Goal: Check status: Check status

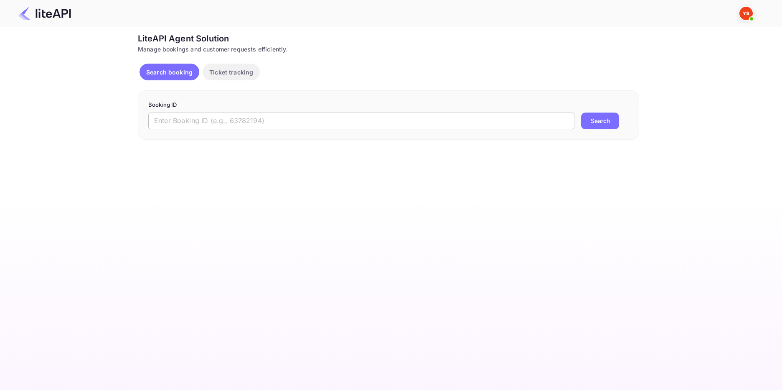
click at [153, 115] on input "text" at bounding box center [361, 120] width 426 height 17
paste input "8376813"
type input "8376813"
click at [596, 122] on button "Search" at bounding box center [600, 120] width 38 height 17
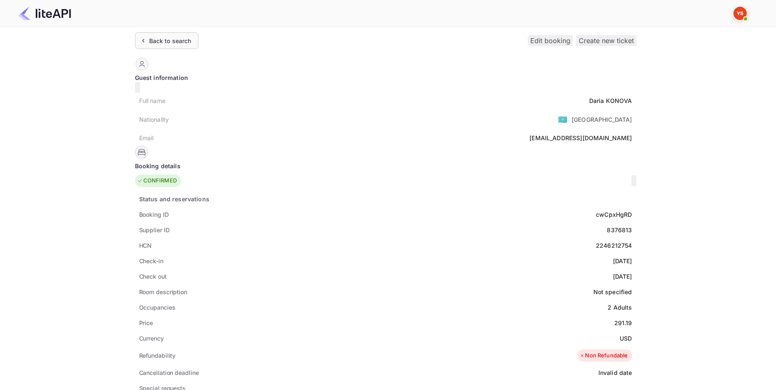
click at [182, 39] on div "Back to search" at bounding box center [170, 40] width 42 height 9
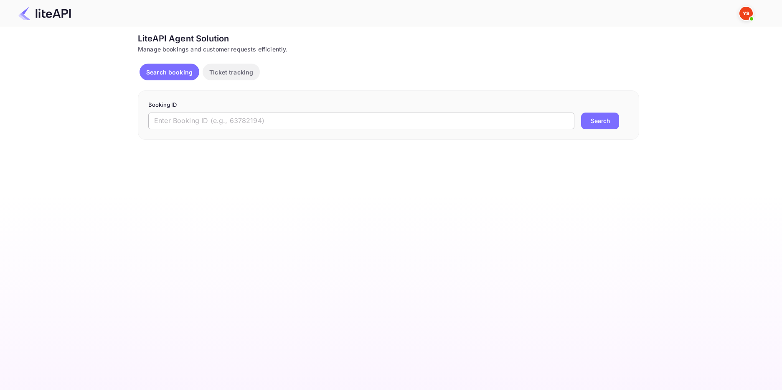
click at [196, 116] on input "text" at bounding box center [361, 120] width 426 height 17
paste input "8810063"
type input "8810063"
click at [590, 119] on button "Search" at bounding box center [600, 120] width 38 height 17
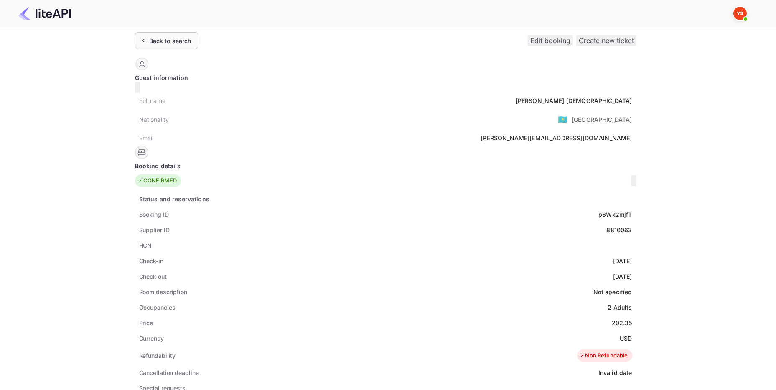
click at [152, 39] on div "Back to search" at bounding box center [170, 40] width 42 height 9
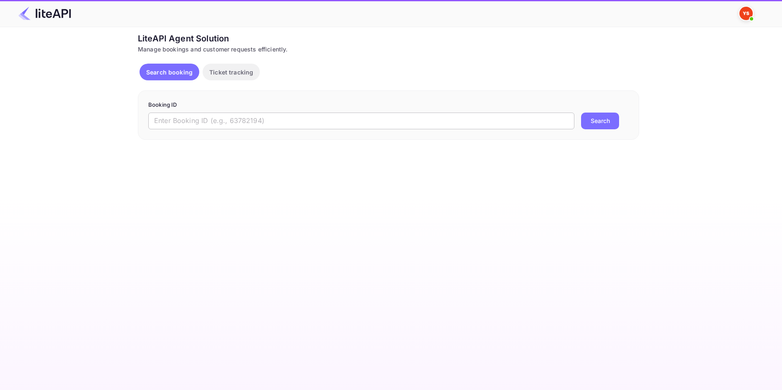
drag, startPoint x: 179, startPoint y: 122, endPoint x: 191, endPoint y: 122, distance: 11.3
click at [179, 122] on input "text" at bounding box center [361, 120] width 426 height 17
paste input "8869521"
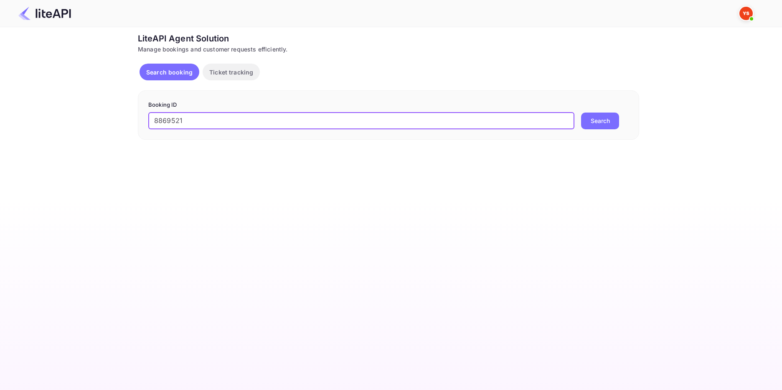
type input "8869521"
click at [599, 117] on button "Search" at bounding box center [600, 120] width 38 height 17
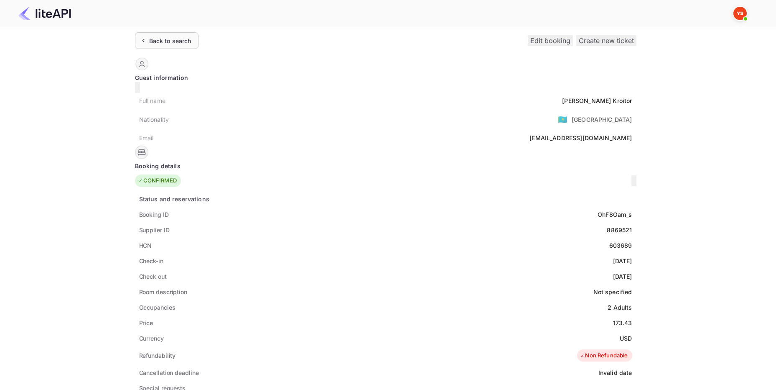
click at [182, 39] on div "Back to search" at bounding box center [170, 40] width 42 height 9
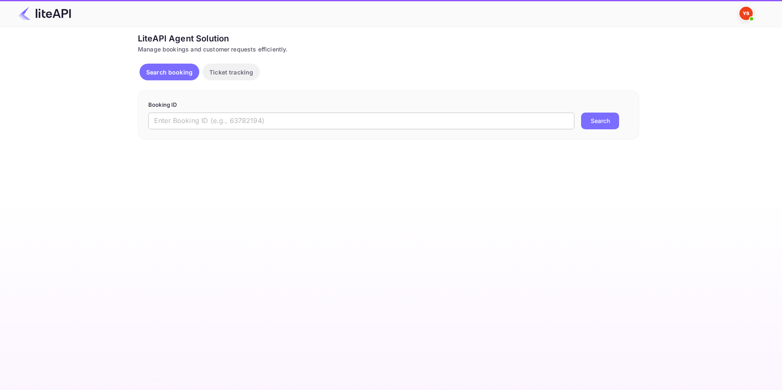
click at [156, 123] on input "text" at bounding box center [361, 120] width 426 height 17
paste input "8860454"
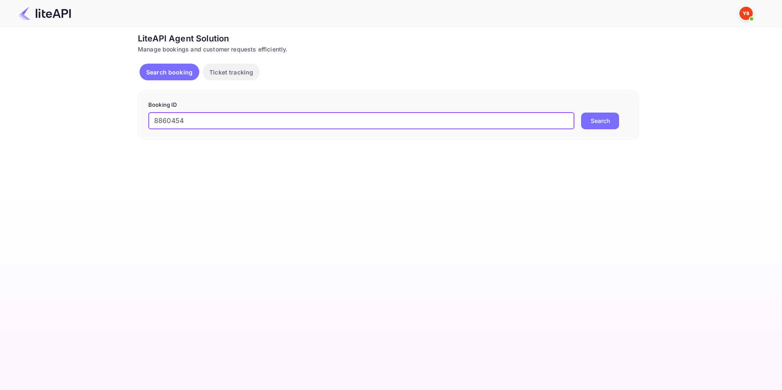
type input "8860454"
click at [603, 122] on button "Search" at bounding box center [600, 120] width 38 height 17
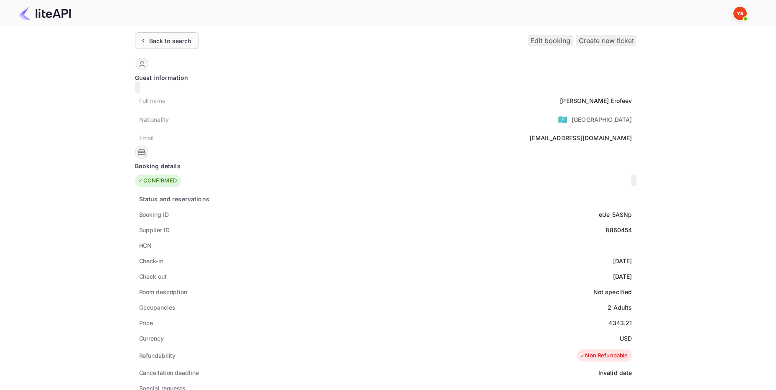
click at [178, 42] on div "Back to search" at bounding box center [170, 40] width 42 height 9
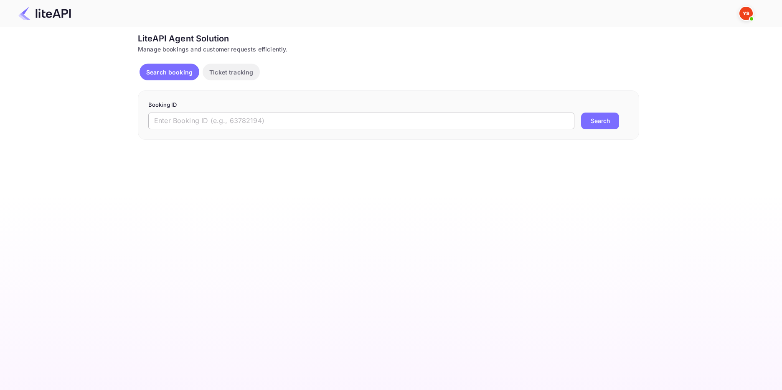
click at [171, 119] on input "text" at bounding box center [361, 120] width 426 height 17
paste input "7969294"
type input "7969294"
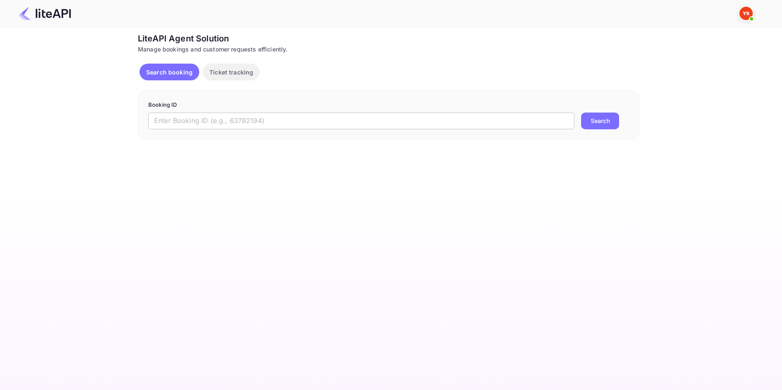
drag, startPoint x: 0, startPoint y: 0, endPoint x: 168, endPoint y: 124, distance: 208.3
click at [168, 124] on input "text" at bounding box center [361, 120] width 426 height 17
paste input "7969294"
type input "7969294"
click at [596, 115] on button "Search" at bounding box center [600, 120] width 38 height 17
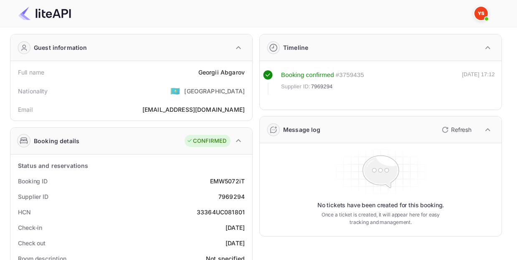
scroll to position [84, 0]
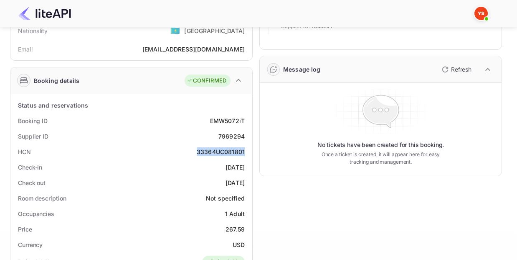
drag, startPoint x: 247, startPoint y: 149, endPoint x: 192, endPoint y: 149, distance: 55.2
click at [195, 150] on div "HCN 33364UC081801" at bounding box center [131, 151] width 235 height 15
copy div "33364UC081801"
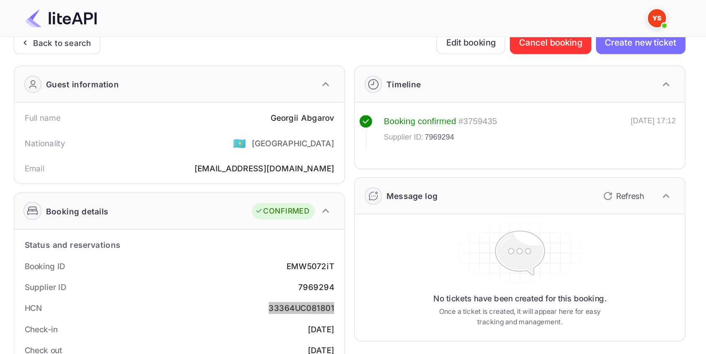
scroll to position [0, 0]
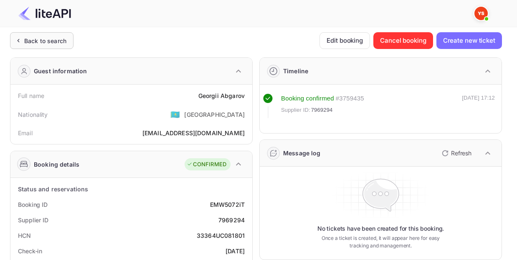
click at [44, 39] on div "Back to search" at bounding box center [45, 40] width 42 height 9
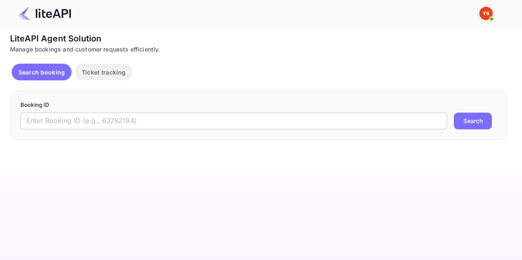
click at [146, 121] on input "text" at bounding box center [233, 120] width 426 height 17
paste input "8774551"
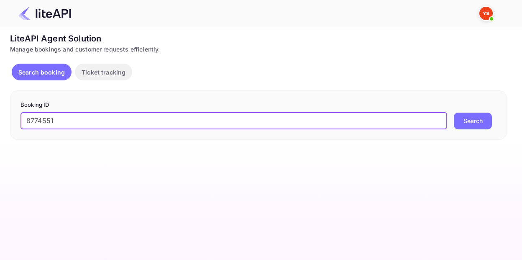
type input "8774551"
click at [477, 119] on button "Search" at bounding box center [473, 120] width 38 height 17
